Goal: Information Seeking & Learning: Understand process/instructions

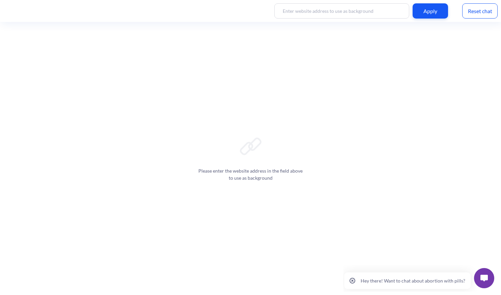
click at [483, 281] on img at bounding box center [484, 278] width 7 height 7
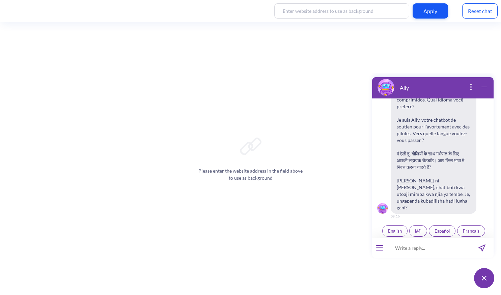
scroll to position [105, 0]
click at [382, 247] on button "open menu" at bounding box center [379, 247] width 7 height 5
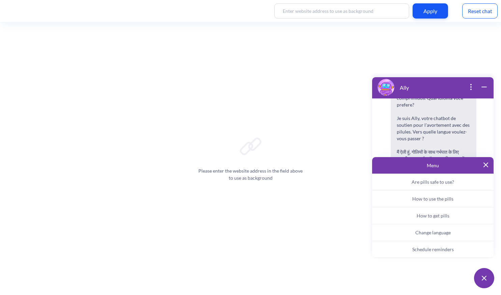
click at [439, 248] on span "Schedule reminders" at bounding box center [434, 250] width 42 height 6
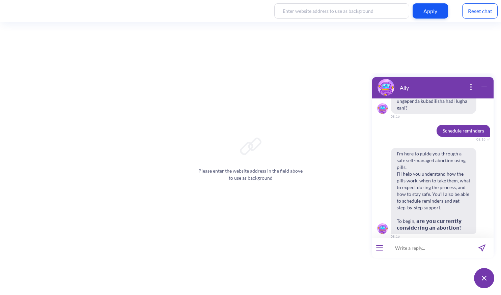
scroll to position [205, 0]
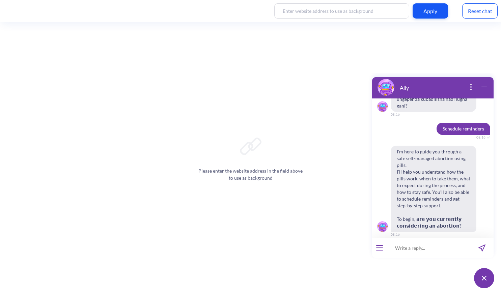
click at [423, 247] on span "Yes" at bounding box center [424, 249] width 7 height 5
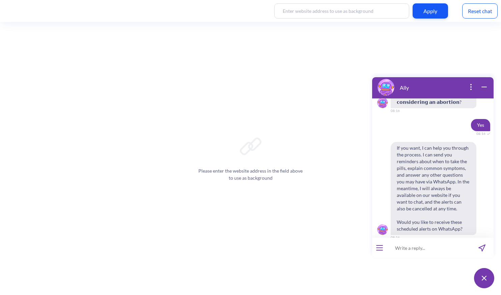
scroll to position [332, 0]
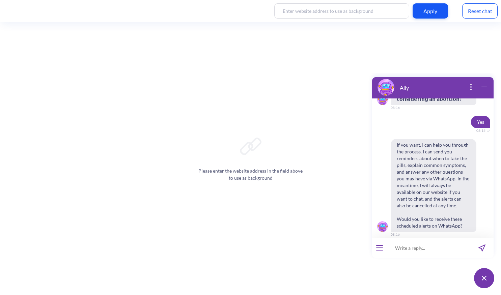
click at [425, 247] on span "Yes" at bounding box center [424, 249] width 7 height 5
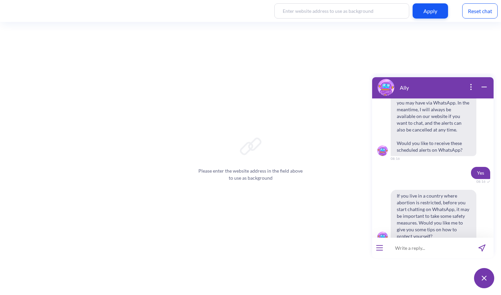
scroll to position [419, 0]
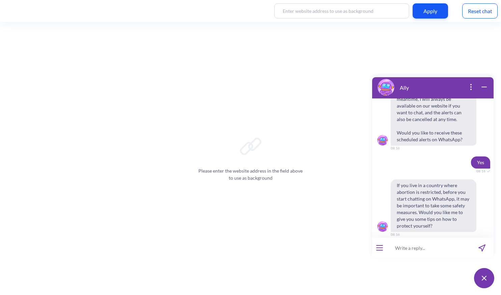
click at [442, 247] on span "No" at bounding box center [444, 249] width 6 height 5
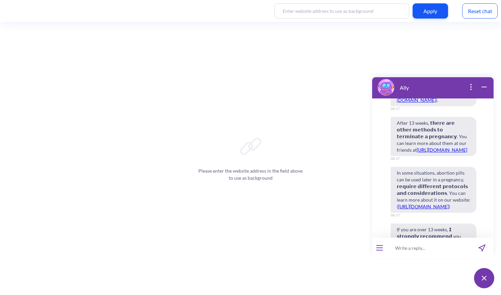
scroll to position [839, 0]
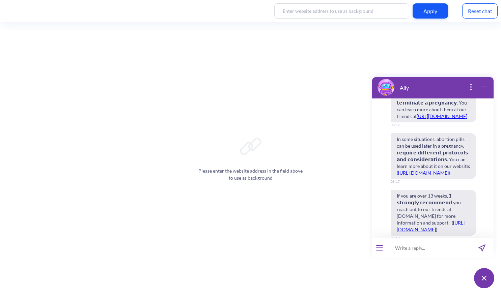
click at [485, 161] on div "In some situations, abortion pills can be used later in a pregnancy, 𝗿𝗲𝗾𝘂𝗶𝗿𝗲 𝗱𝗶…" at bounding box center [433, 156] width 122 height 46
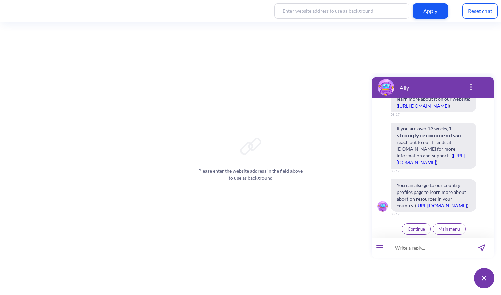
click at [410, 230] on span "Continue" at bounding box center [417, 229] width 18 height 5
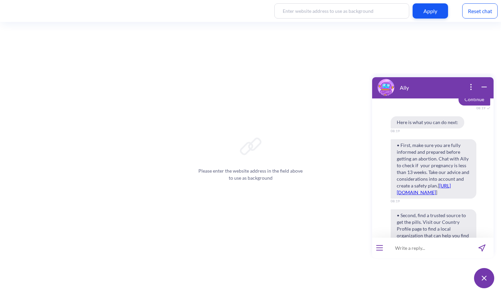
scroll to position [1023, 0]
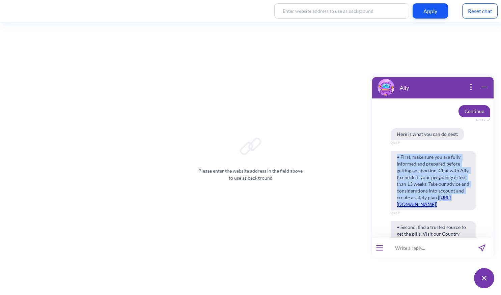
drag, startPoint x: 398, startPoint y: 157, endPoint x: 428, endPoint y: 211, distance: 61.6
click at [428, 211] on span "• First, make sure you are fully informed and prepared before getting an aborti…" at bounding box center [434, 180] width 86 height 59
copy span "• First, make sure you are fully informed and prepared before getting an aborti…"
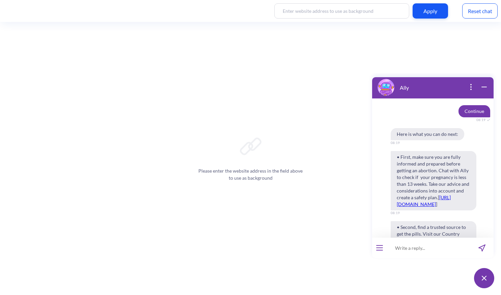
click at [456, 165] on span "• First, make sure you are fully informed and prepared before getting an aborti…" at bounding box center [434, 180] width 86 height 59
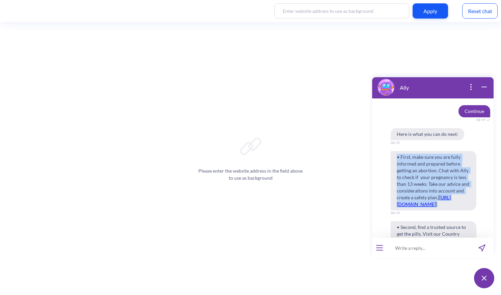
drag, startPoint x: 425, startPoint y: 212, endPoint x: 395, endPoint y: 157, distance: 63.0
click at [395, 157] on span "• First, make sure you are fully informed and prepared before getting an aborti…" at bounding box center [434, 180] width 86 height 59
copy span "• First, make sure you are fully informed and prepared before getting an aborti…"
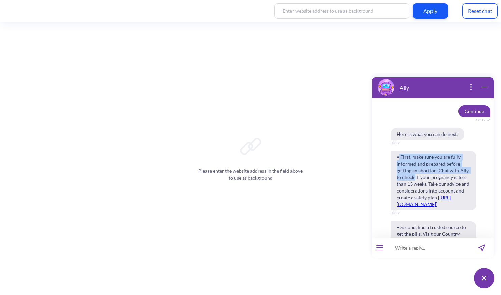
drag, startPoint x: 399, startPoint y: 159, endPoint x: 416, endPoint y: 175, distance: 22.7
click at [416, 175] on span "• First, make sure you are fully informed and prepared before getting an aborti…" at bounding box center [434, 180] width 86 height 59
click at [398, 156] on span "• First, make sure you are fully informed and prepared before getting an aborti…" at bounding box center [434, 180] width 86 height 59
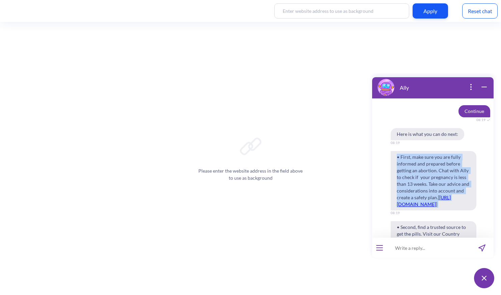
drag, startPoint x: 398, startPoint y: 156, endPoint x: 428, endPoint y: 217, distance: 68.1
click at [428, 211] on span "• First, make sure you are fully informed and prepared before getting an aborti…" at bounding box center [434, 180] width 86 height 59
copy span "• First, make sure you are fully informed and prepared before getting an aborti…"
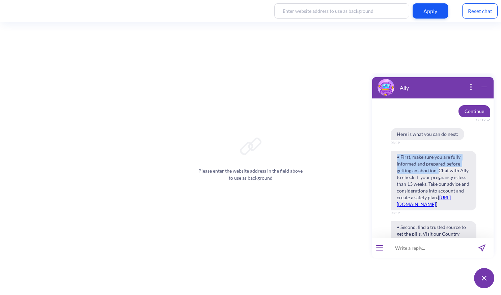
drag, startPoint x: 440, startPoint y: 171, endPoint x: 394, endPoint y: 158, distance: 47.4
click at [394, 158] on span "• First, make sure you are fully informed and prepared before getting an aborti…" at bounding box center [434, 180] width 86 height 59
copy span "• First, make sure you are fully informed and prepared before getting an aborti…"
